Goal: Check status: Check status

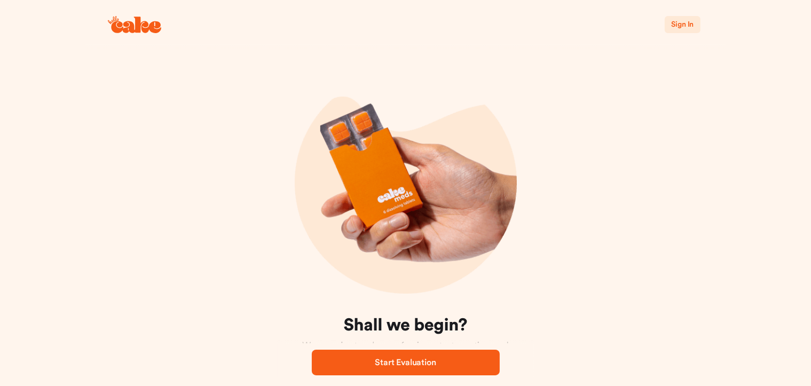
click at [688, 24] on span "Sign In" at bounding box center [682, 24] width 22 height 7
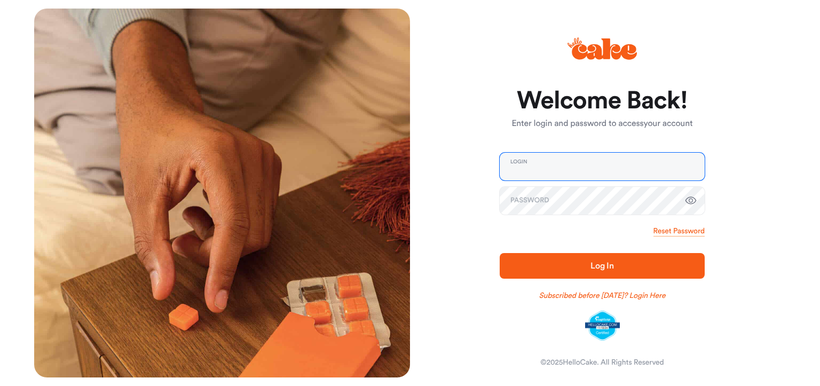
click at [612, 174] on input "email" at bounding box center [602, 167] width 205 height 28
type input "**********"
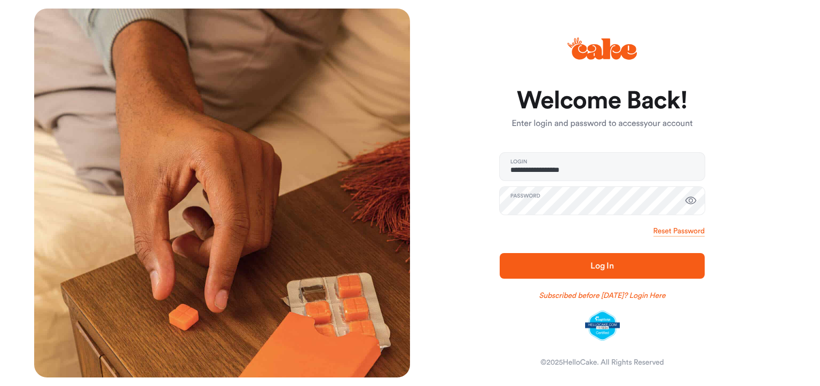
click at [692, 202] on icon "button" at bounding box center [691, 200] width 13 height 13
click at [613, 265] on span "Log In" at bounding box center [603, 266] width 24 height 9
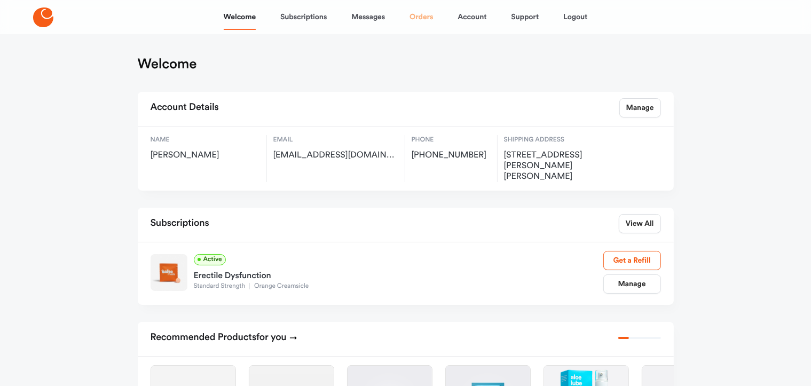
click at [428, 18] on link "Orders" at bounding box center [422, 17] width 24 height 26
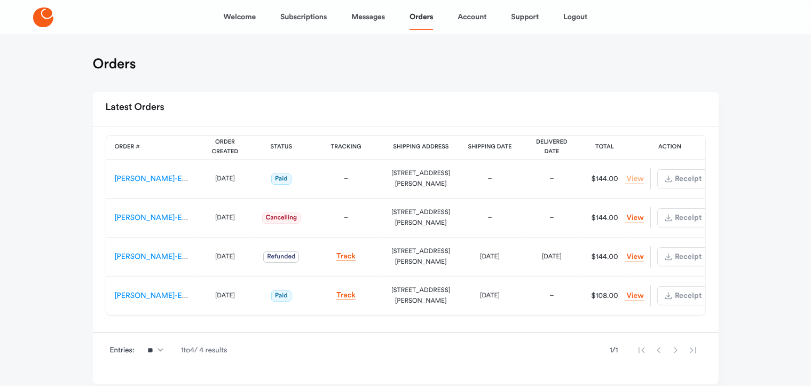
click at [629, 180] on link "View Order" at bounding box center [634, 179] width 19 height 10
click at [169, 176] on link "[PERSON_NAME]-ES-00159975" at bounding box center [168, 178] width 107 height 7
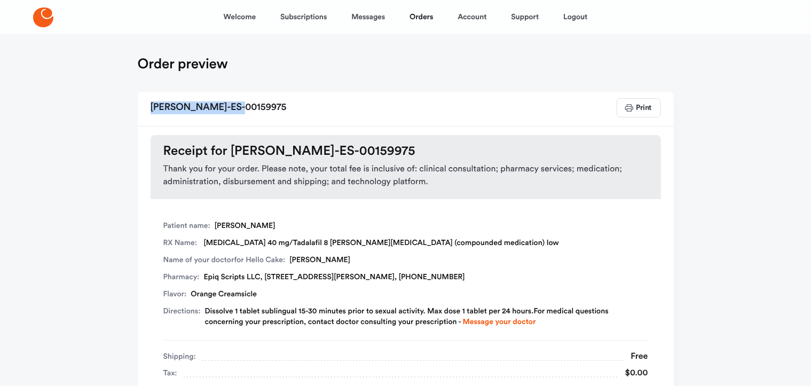
drag, startPoint x: 254, startPoint y: 107, endPoint x: 152, endPoint y: 107, distance: 102.5
click at [152, 107] on div "[PERSON_NAME]-ES-00159975 Print" at bounding box center [406, 109] width 536 height 34
copy h2 "[PERSON_NAME]-ES-00159975"
click at [425, 16] on link "Orders" at bounding box center [422, 17] width 24 height 26
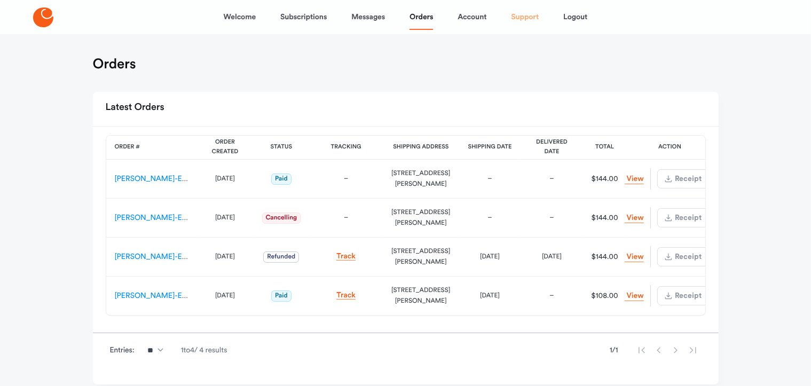
click at [528, 19] on link "Support" at bounding box center [525, 17] width 28 height 26
